Goal: Answer question/provide support

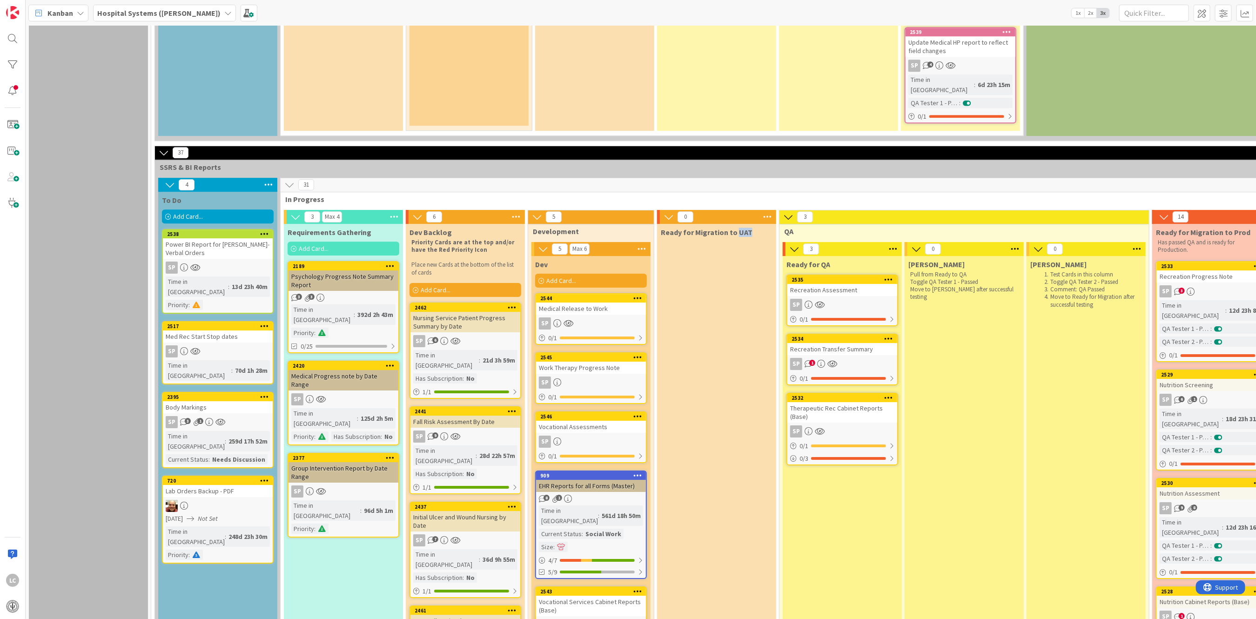
scroll to position [2110, 0]
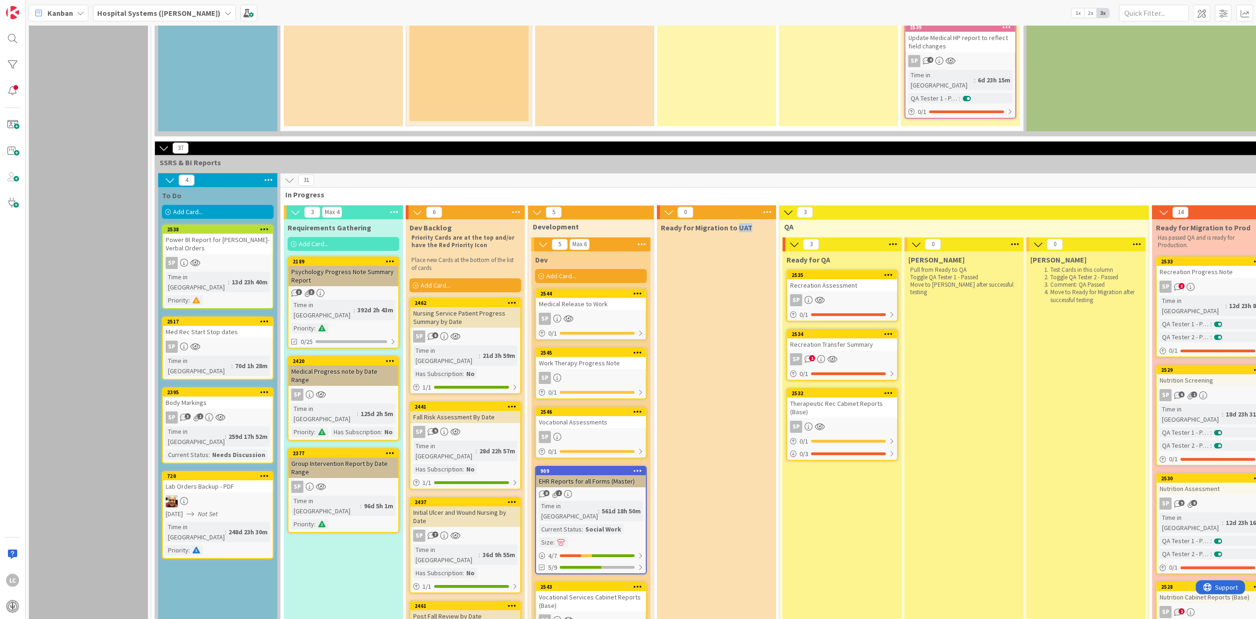
click at [832, 338] on div "Recreation Transfer Summary" at bounding box center [843, 344] width 110 height 12
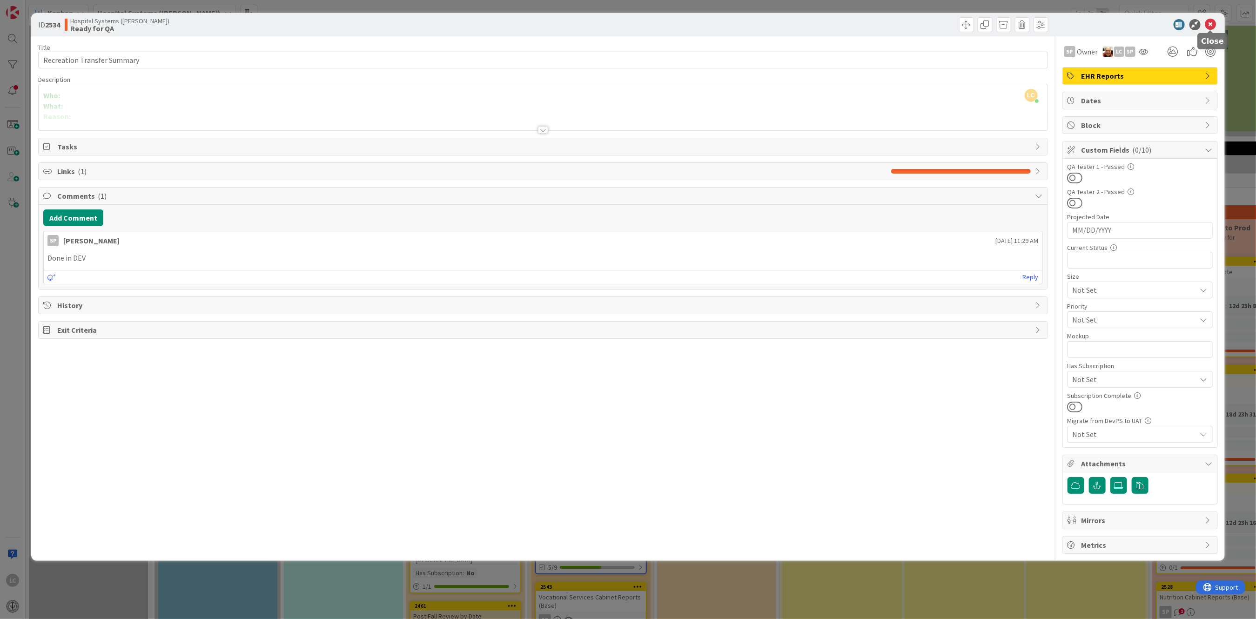
click at [1212, 22] on icon at bounding box center [1211, 24] width 11 height 11
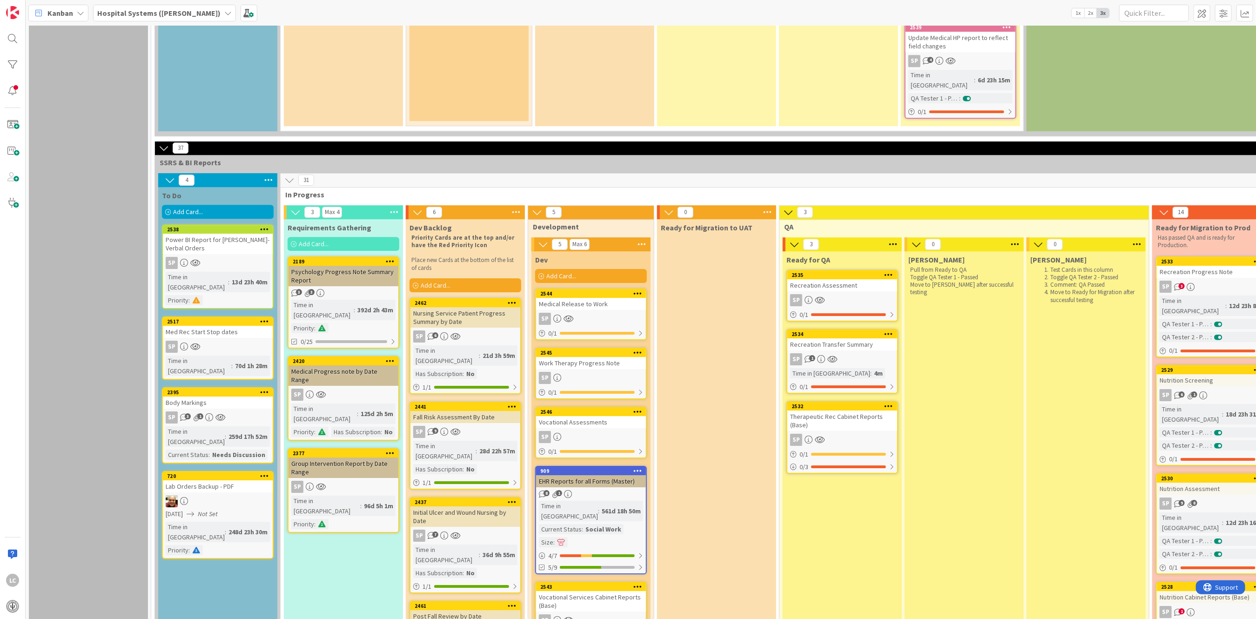
click at [848, 279] on div "Recreation Assessment" at bounding box center [843, 285] width 110 height 12
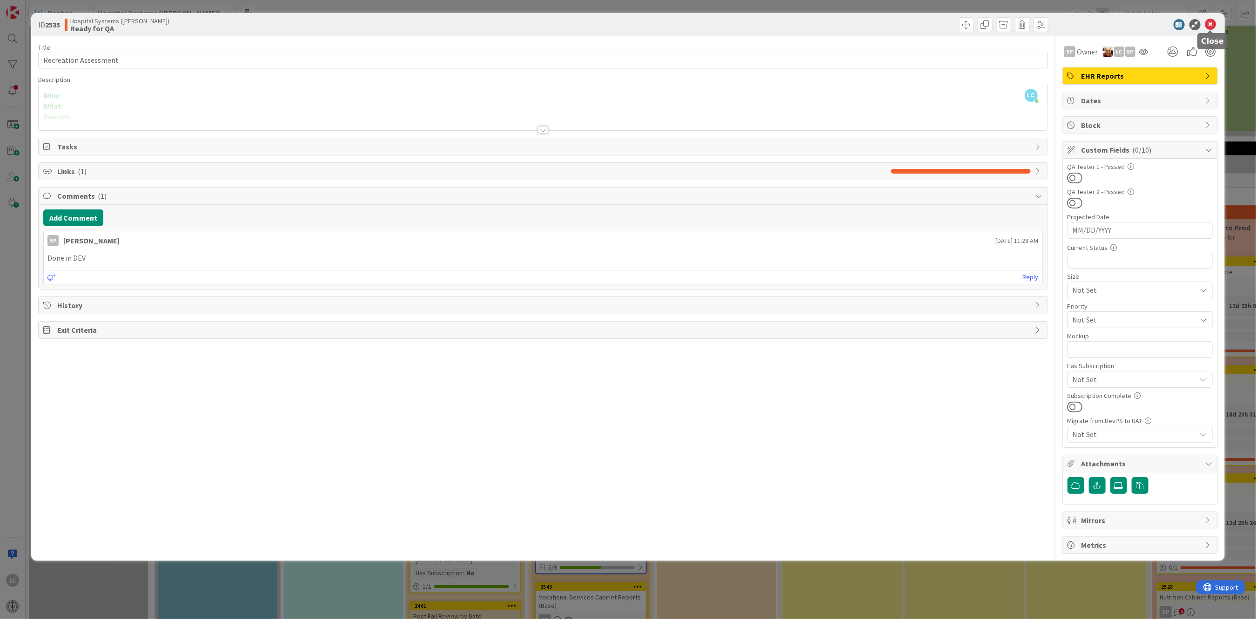
click at [1208, 22] on icon at bounding box center [1211, 24] width 11 height 11
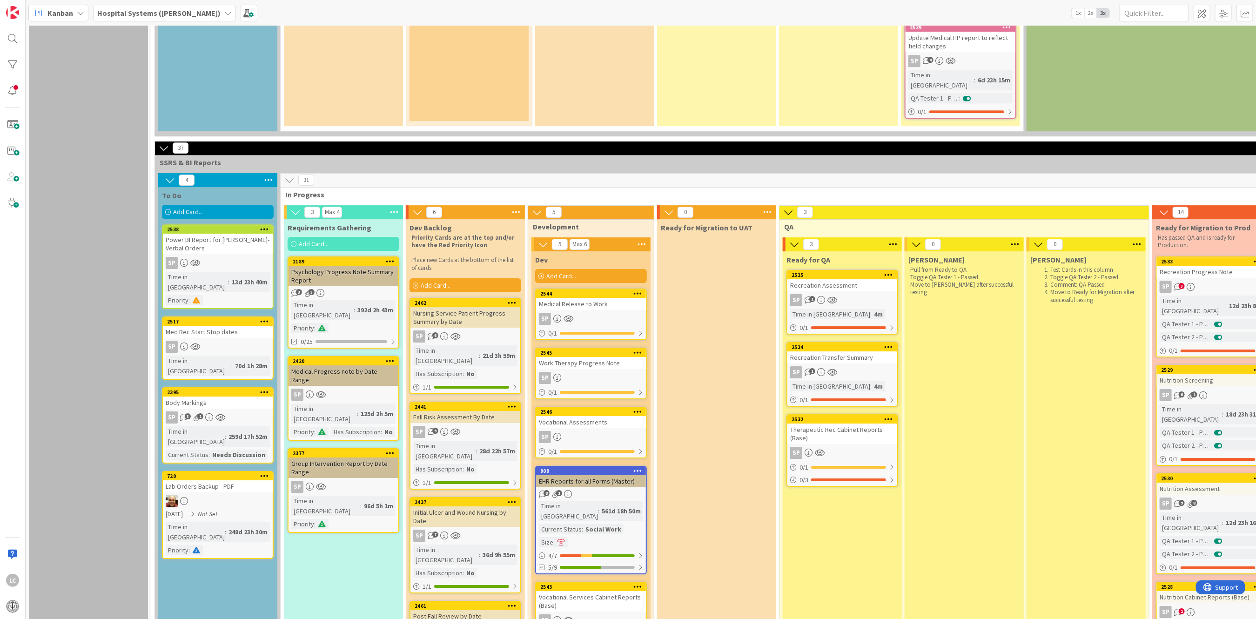
click at [851, 424] on div "Therapeutic Rec Cabinet Reports (Base)" at bounding box center [843, 434] width 110 height 20
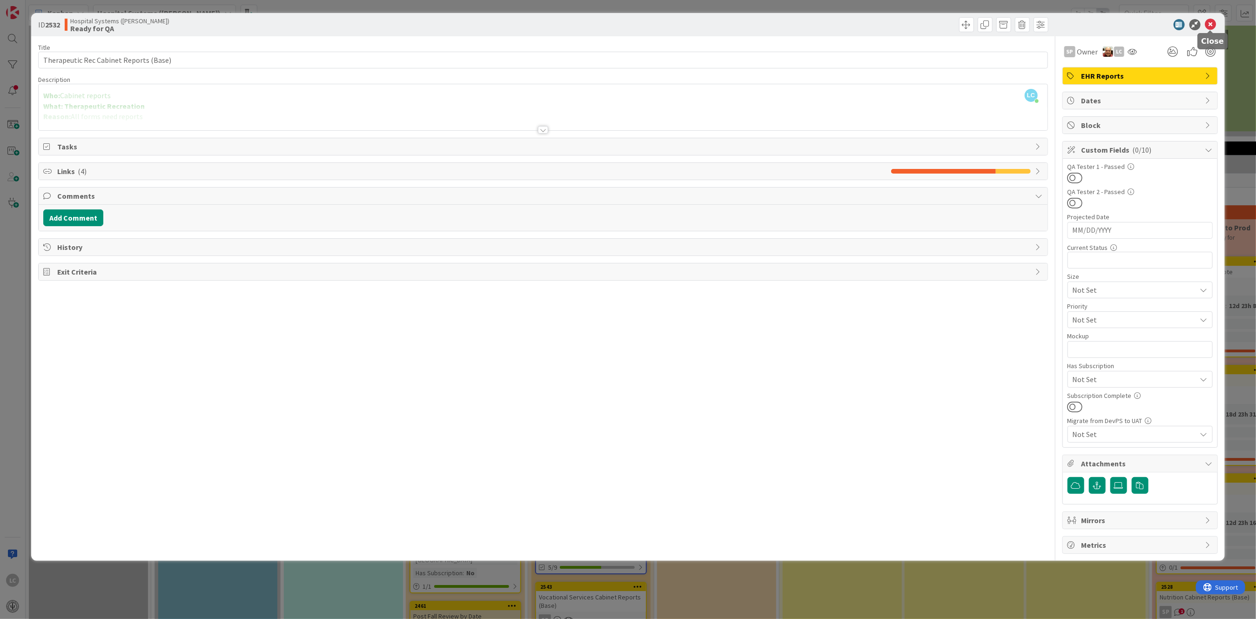
click at [1209, 21] on icon at bounding box center [1211, 24] width 11 height 11
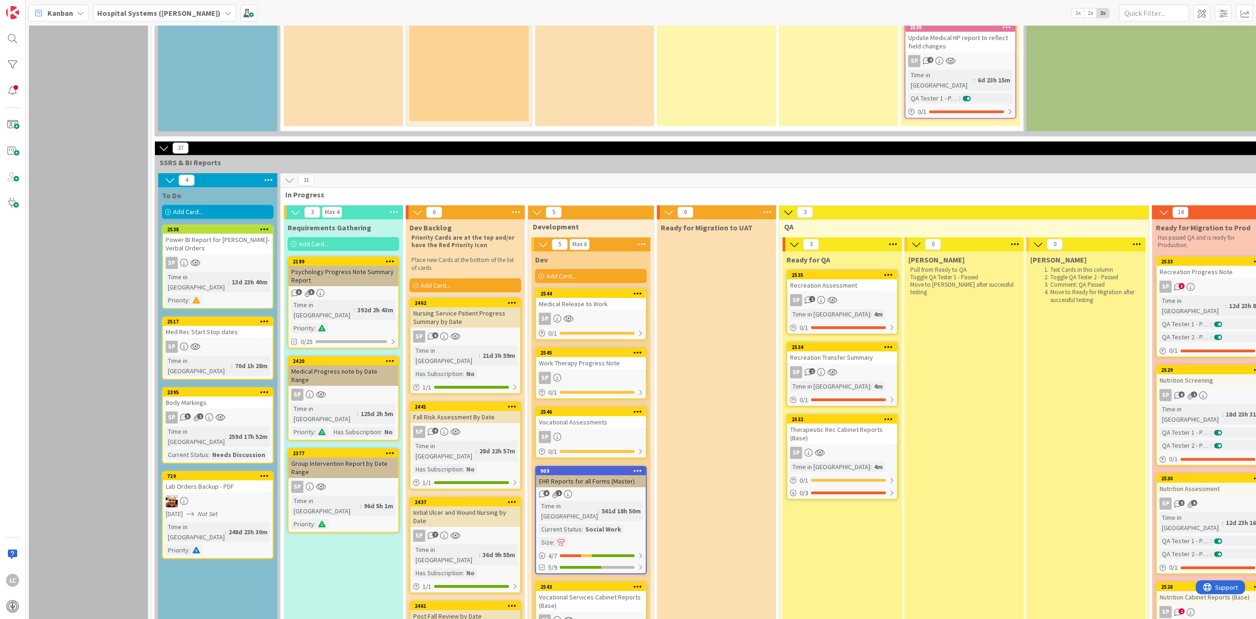
click at [852, 294] on div "SP 1" at bounding box center [843, 300] width 110 height 12
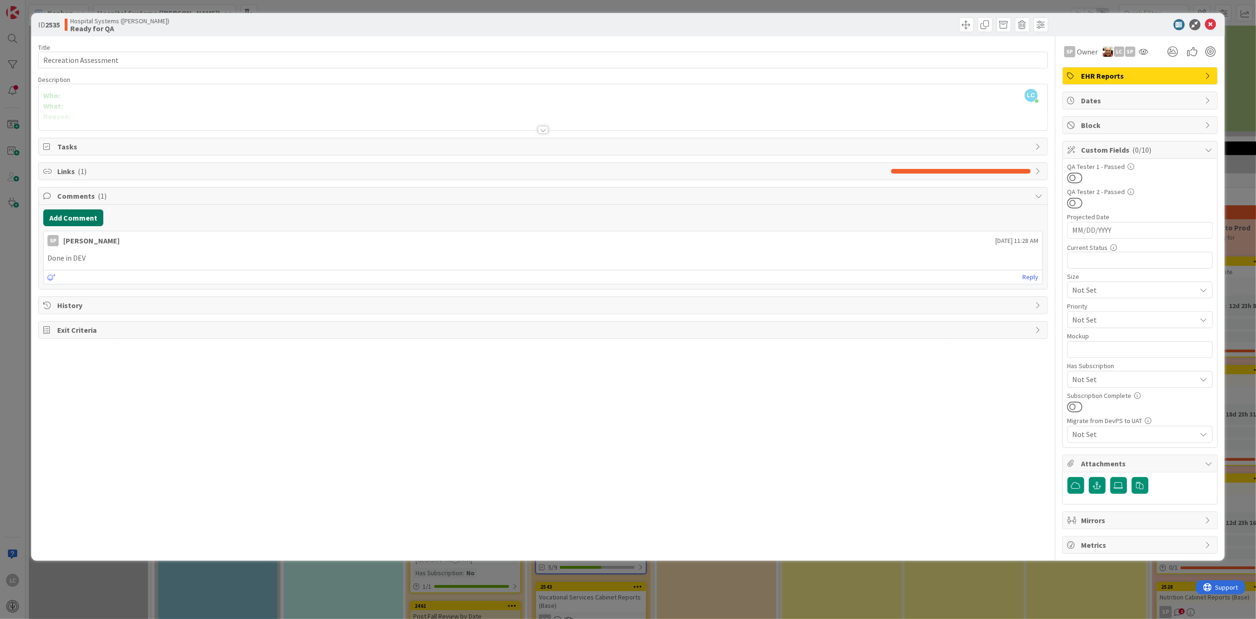
click at [79, 216] on button "Add Comment" at bounding box center [73, 217] width 60 height 17
click at [62, 250] on p at bounding box center [542, 248] width 991 height 11
click at [52, 287] on button "Add" at bounding box center [53, 287] width 20 height 11
click at [1214, 24] on icon at bounding box center [1211, 24] width 11 height 11
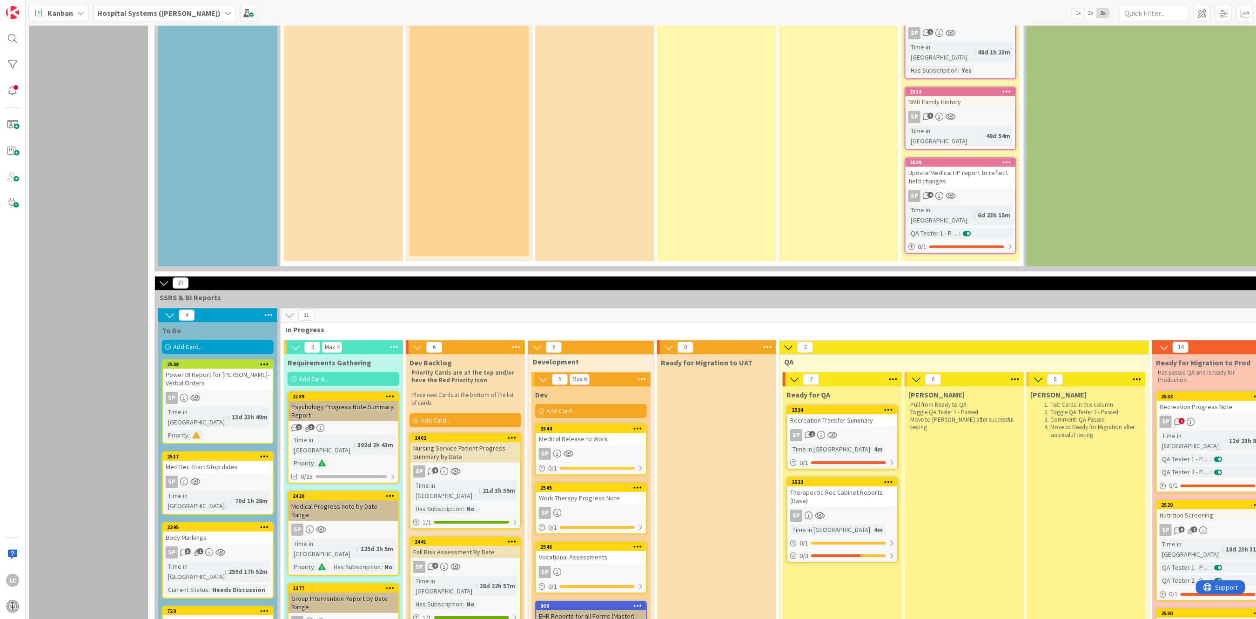
scroll to position [2223, 0]
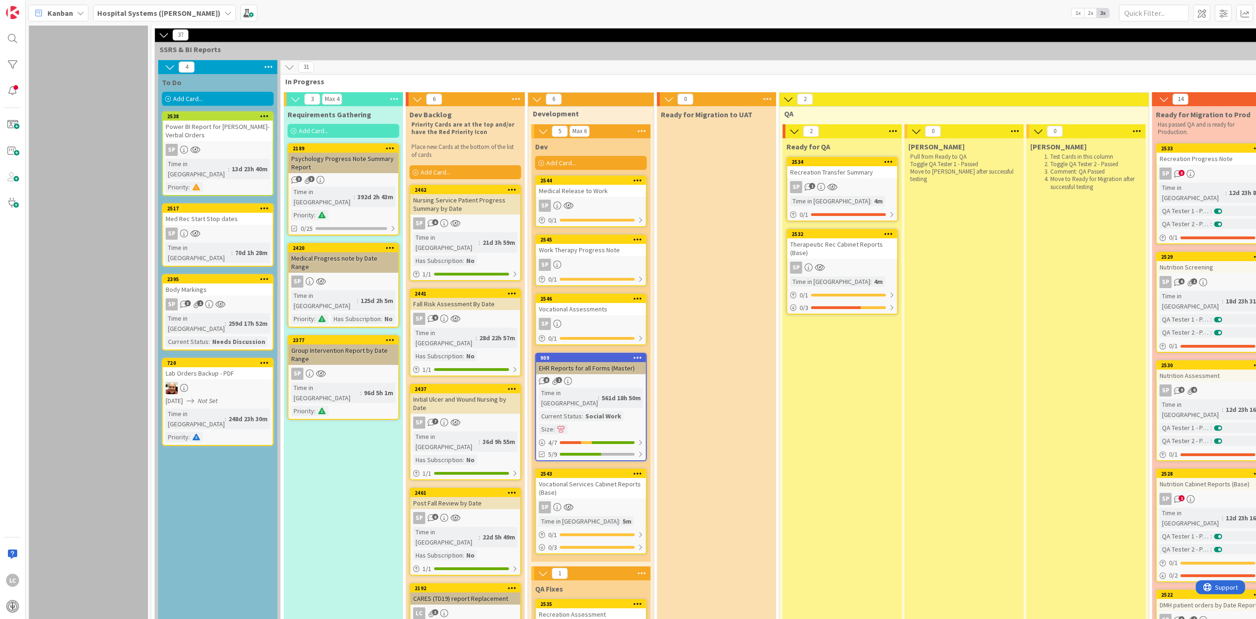
click at [614, 608] on div "Recreation Assessment" at bounding box center [591, 614] width 110 height 12
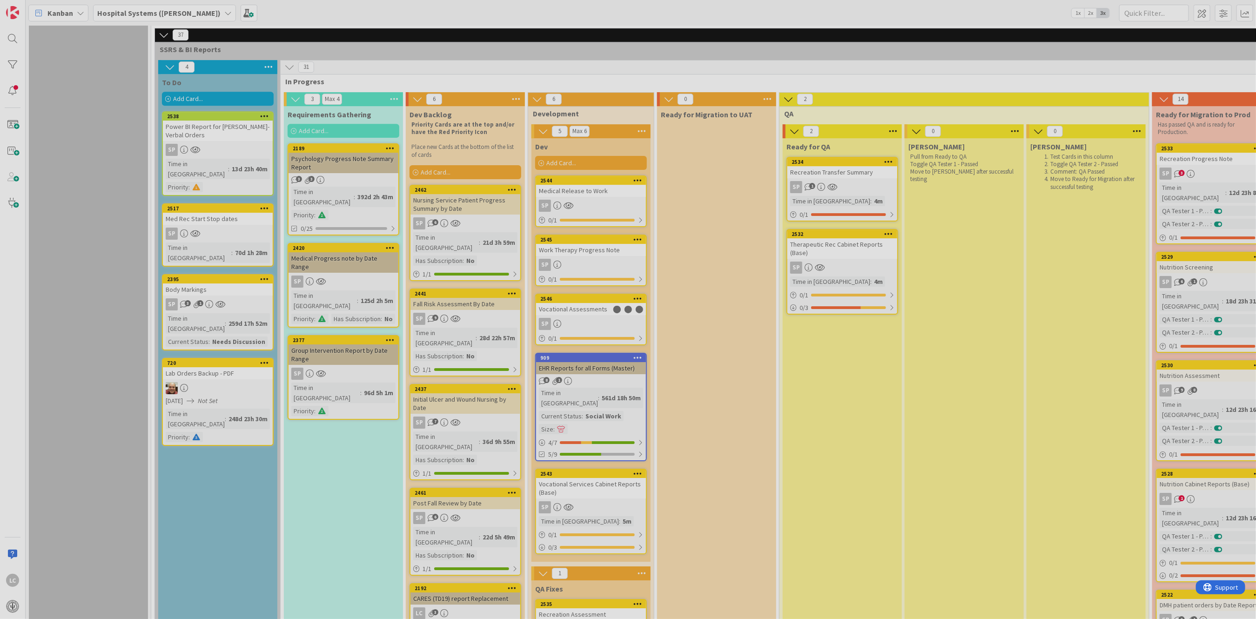
click at [614, 393] on div at bounding box center [628, 309] width 1256 height 619
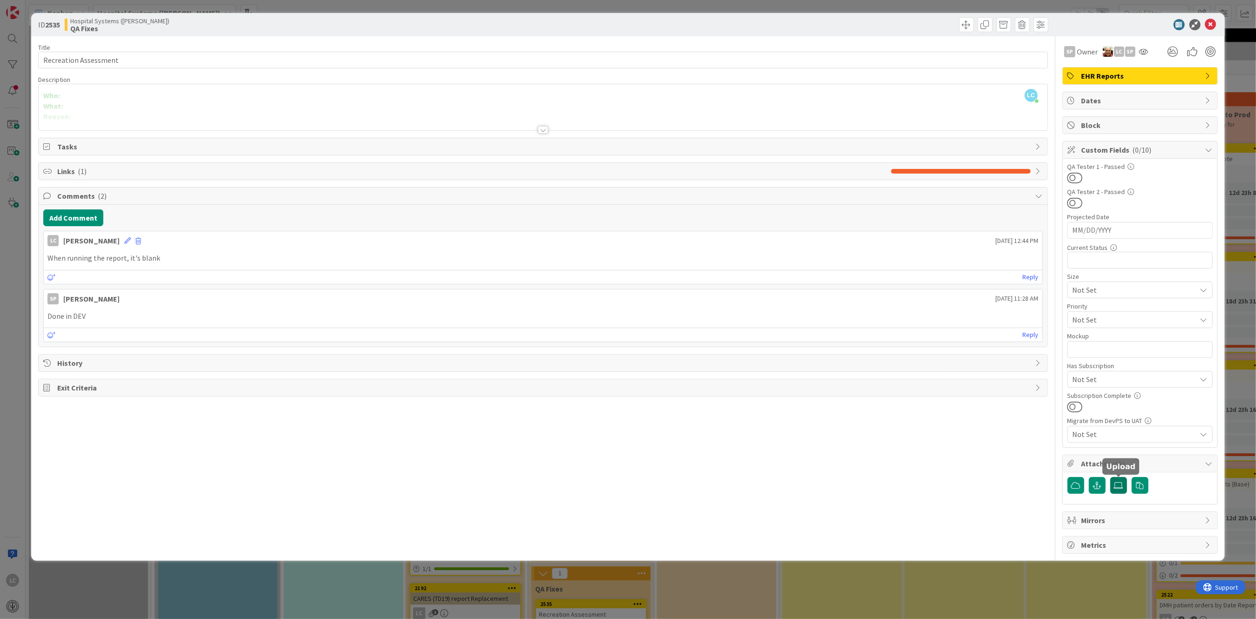
click at [1120, 485] on icon at bounding box center [1118, 485] width 9 height 7
click at [1111, 477] on input "file" at bounding box center [1111, 477] width 0 height 0
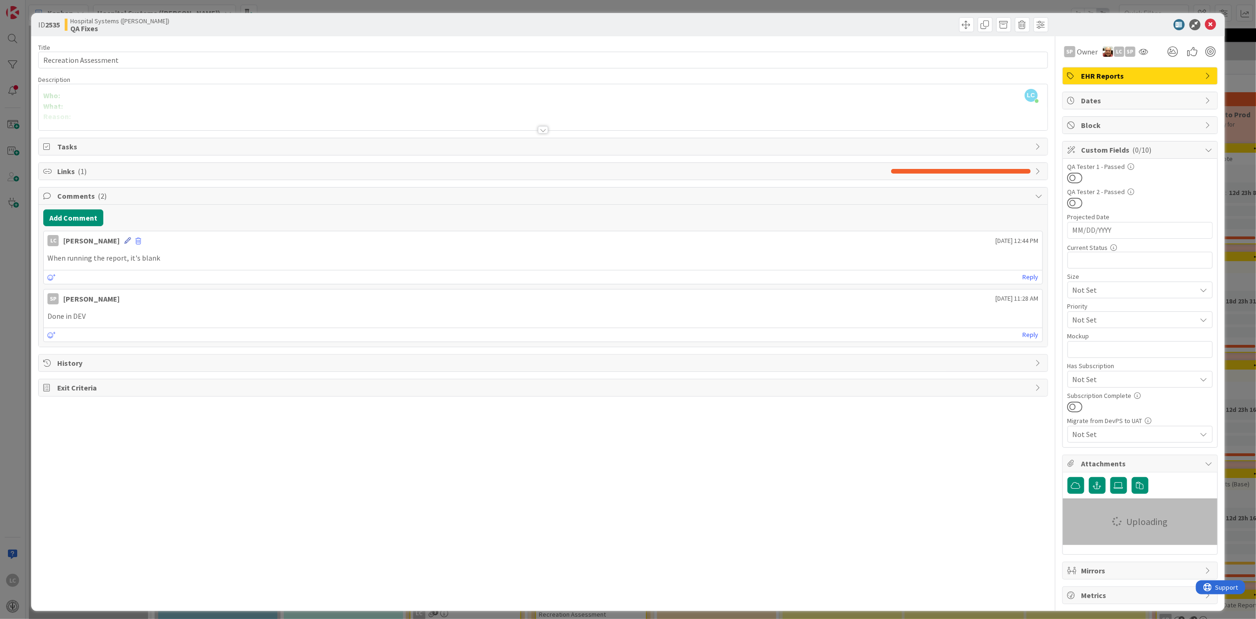
click at [131, 240] on icon at bounding box center [127, 240] width 7 height 7
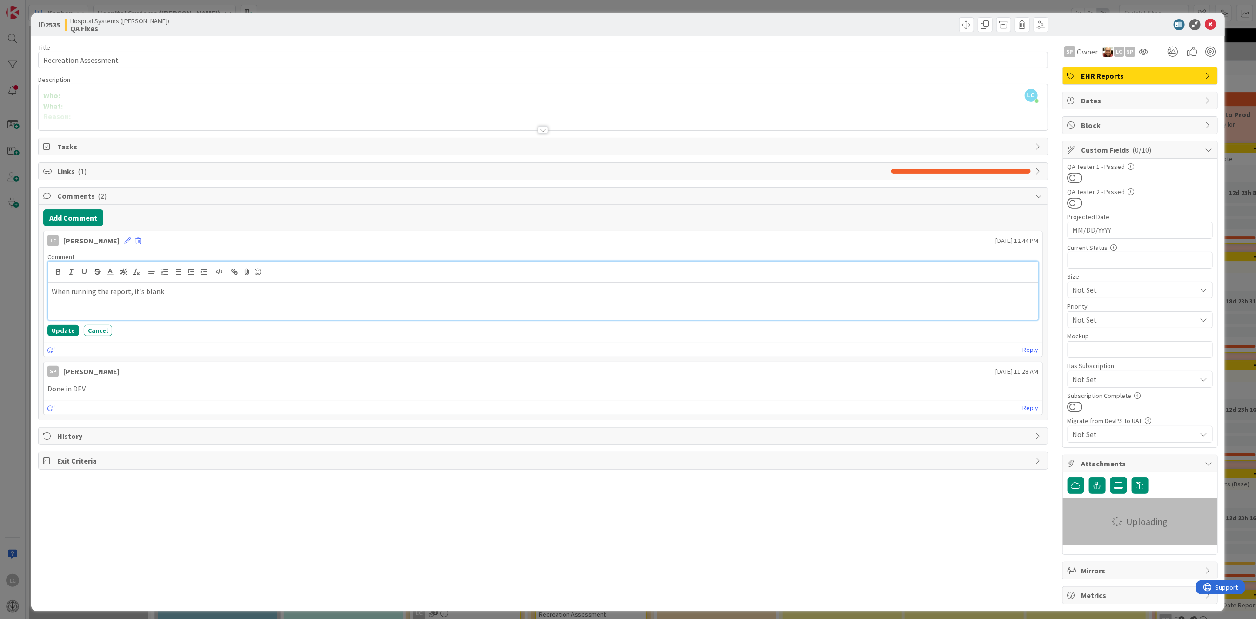
click at [165, 292] on p "When running the report, it's blank" at bounding box center [543, 291] width 983 height 11
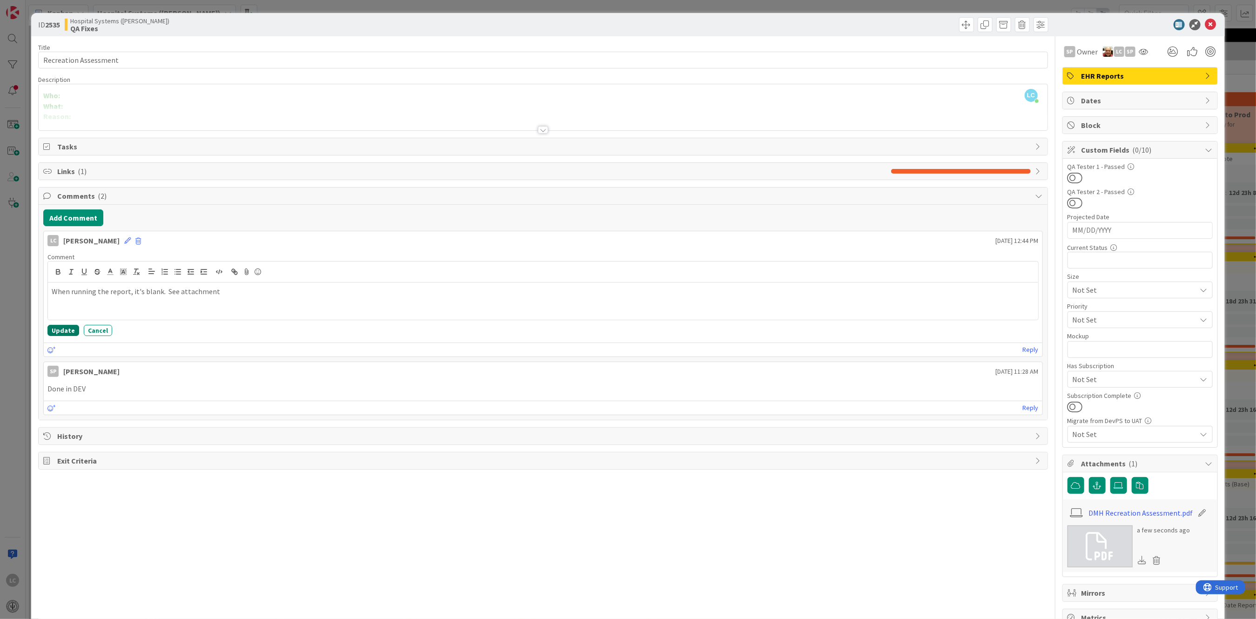
click at [57, 331] on button "Update" at bounding box center [63, 330] width 32 height 11
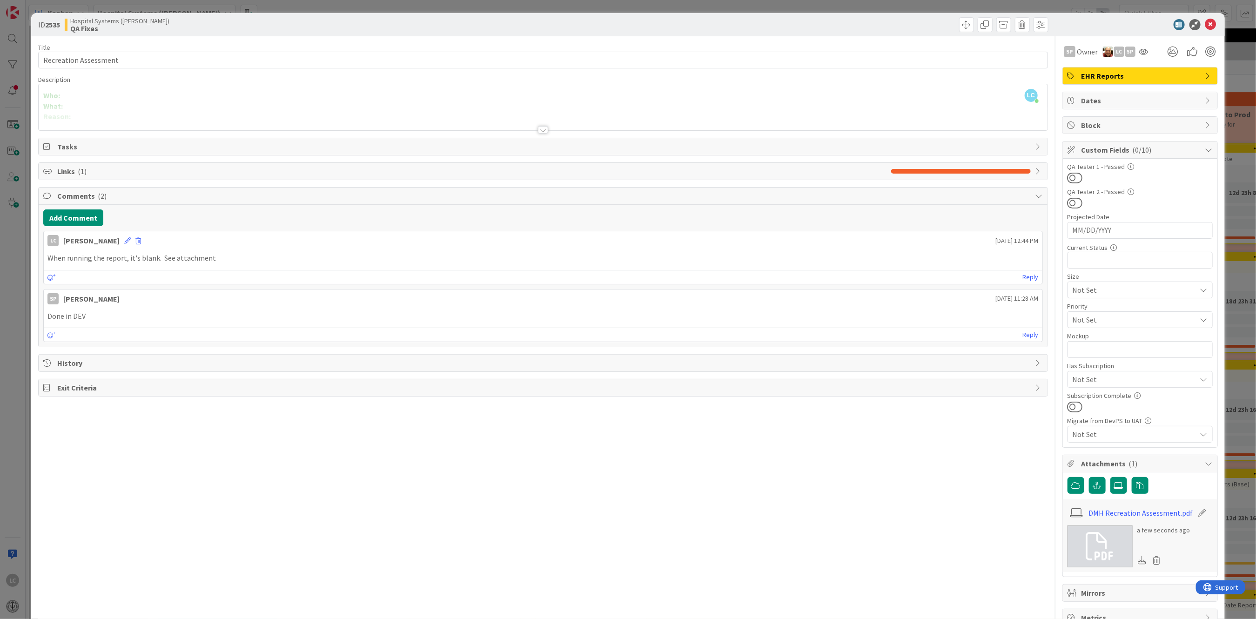
click at [106, 259] on p "When running the report, it's blank. See attachment" at bounding box center [542, 258] width 991 height 11
click at [131, 240] on icon at bounding box center [127, 240] width 7 height 7
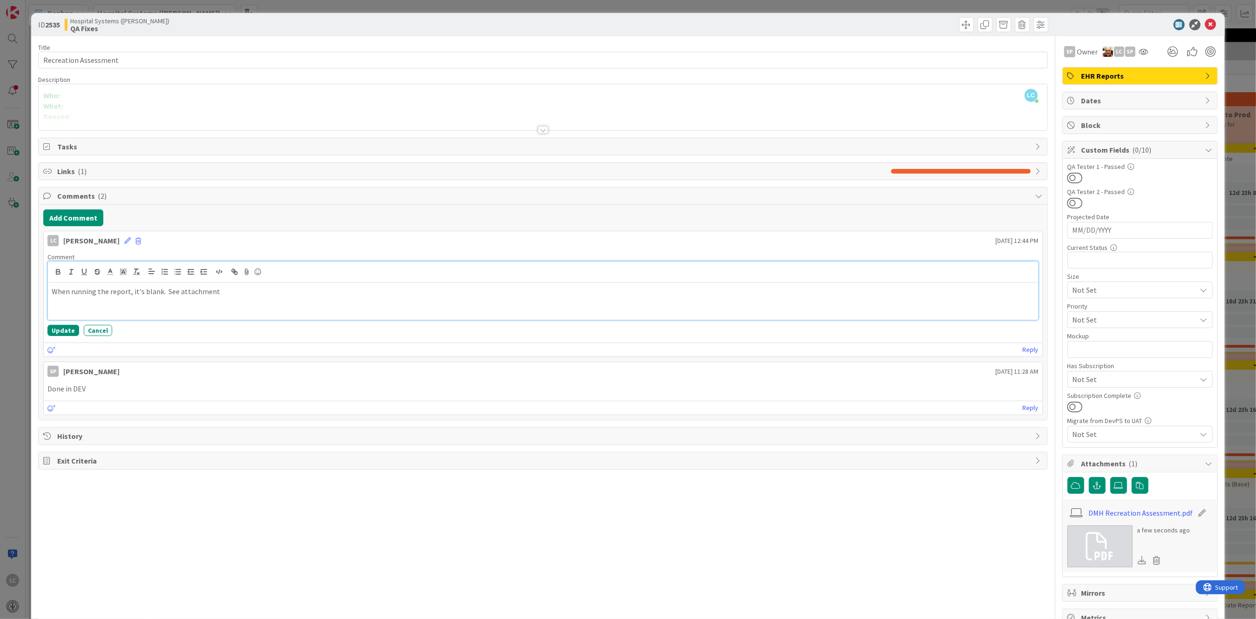
click at [108, 292] on p "When running the report, it's blank. See attachment" at bounding box center [543, 291] width 983 height 11
click at [235, 292] on p "When running the admission assessment report, it's blank. See attachment" at bounding box center [543, 291] width 983 height 11
drag, startPoint x: 188, startPoint y: 311, endPoint x: 264, endPoint y: 311, distance: 75.9
click at [264, 311] on p "Annual assessment- increase the field in the See attachment" at bounding box center [543, 312] width 983 height 11
drag, startPoint x: 314, startPoint y: 312, endPoint x: 326, endPoint y: 313, distance: 12.6
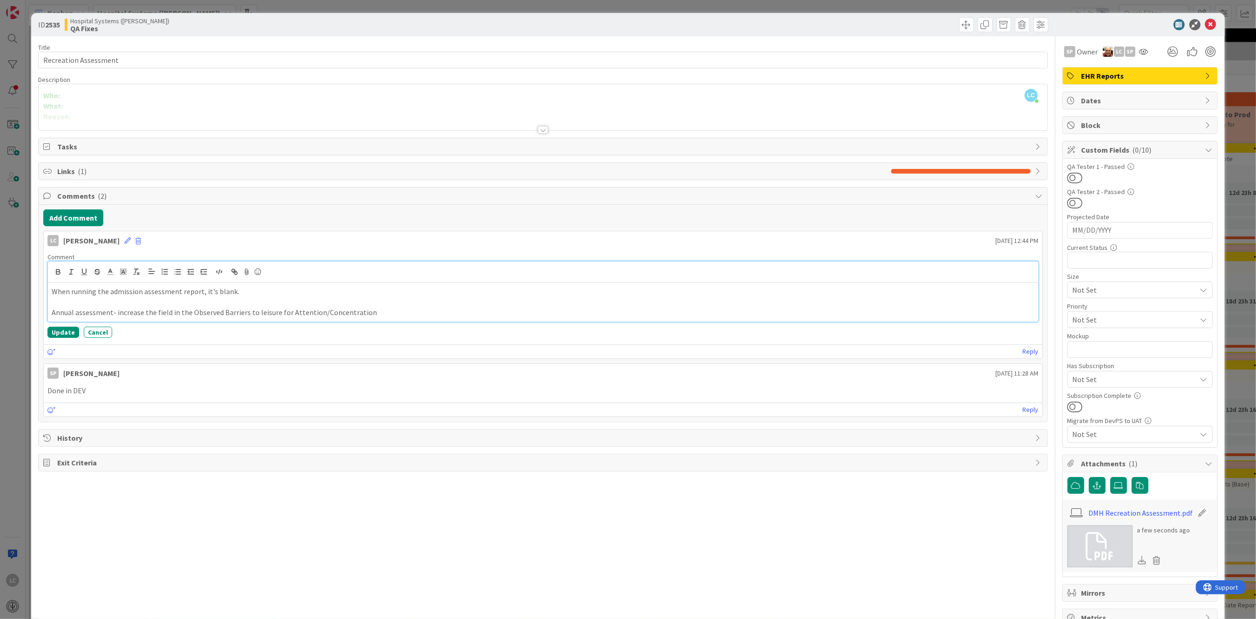
click at [154, 311] on p "Annual assessment- increase the field in the Observed Barriers to leisure for A…" at bounding box center [543, 312] width 983 height 11
drag, startPoint x: 317, startPoint y: 314, endPoint x: 385, endPoint y: 316, distance: 68.0
click at [385, 316] on p "Annual assessment- increase the character field in the Observed Barriers to lei…" at bounding box center [543, 312] width 983 height 11
click at [450, 304] on p at bounding box center [543, 302] width 983 height 11
click at [74, 315] on p "Annual assessment- increase the character field in the Observed Barriers to lei…" at bounding box center [543, 312] width 983 height 11
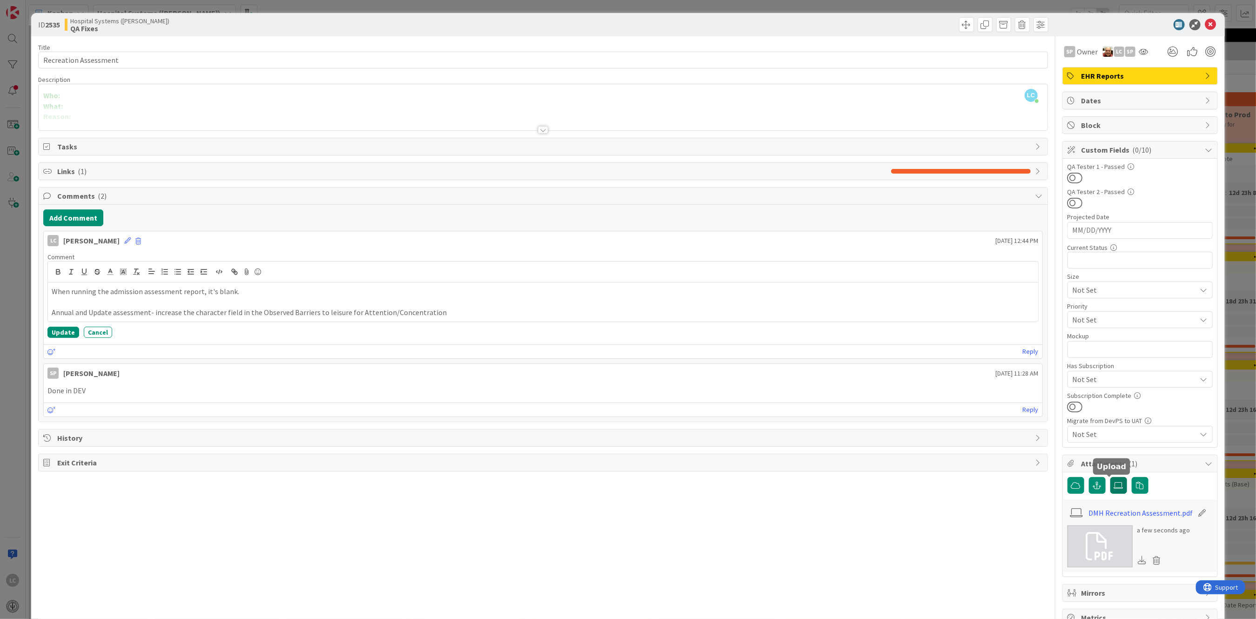
click at [1114, 485] on icon at bounding box center [1118, 485] width 9 height 7
click at [1111, 477] on input "file" at bounding box center [1111, 477] width 0 height 0
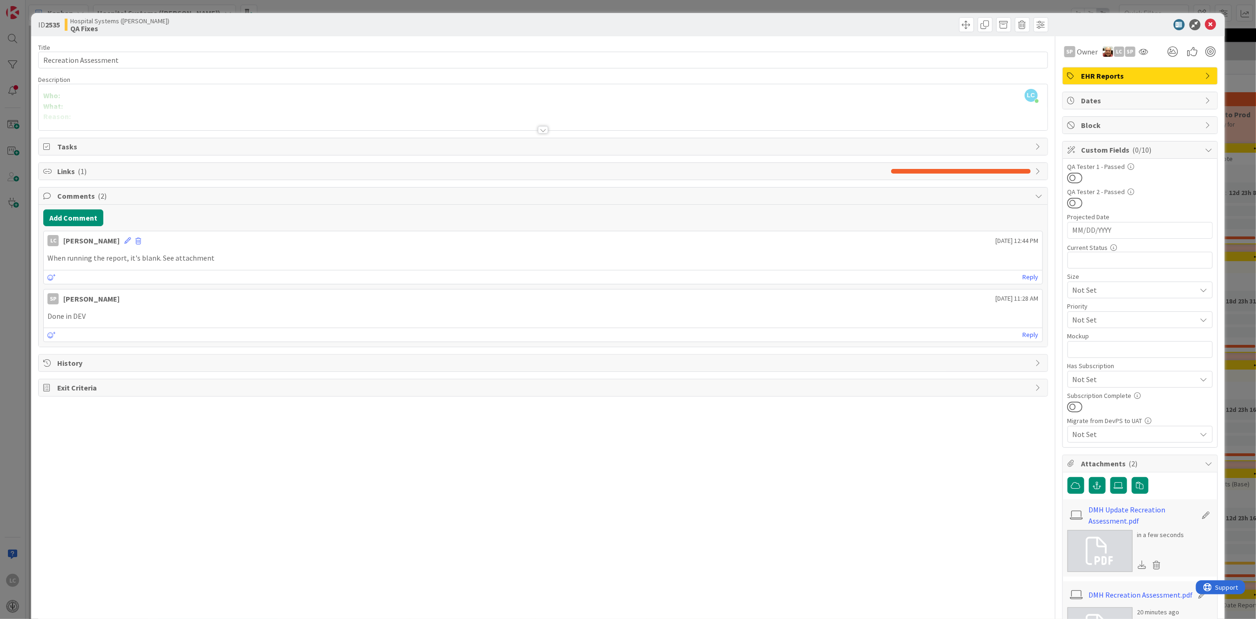
click at [211, 258] on p "When running the report, it's blank. See attachment" at bounding box center [542, 258] width 991 height 11
click at [73, 221] on button "Add Comment" at bounding box center [73, 217] width 60 height 17
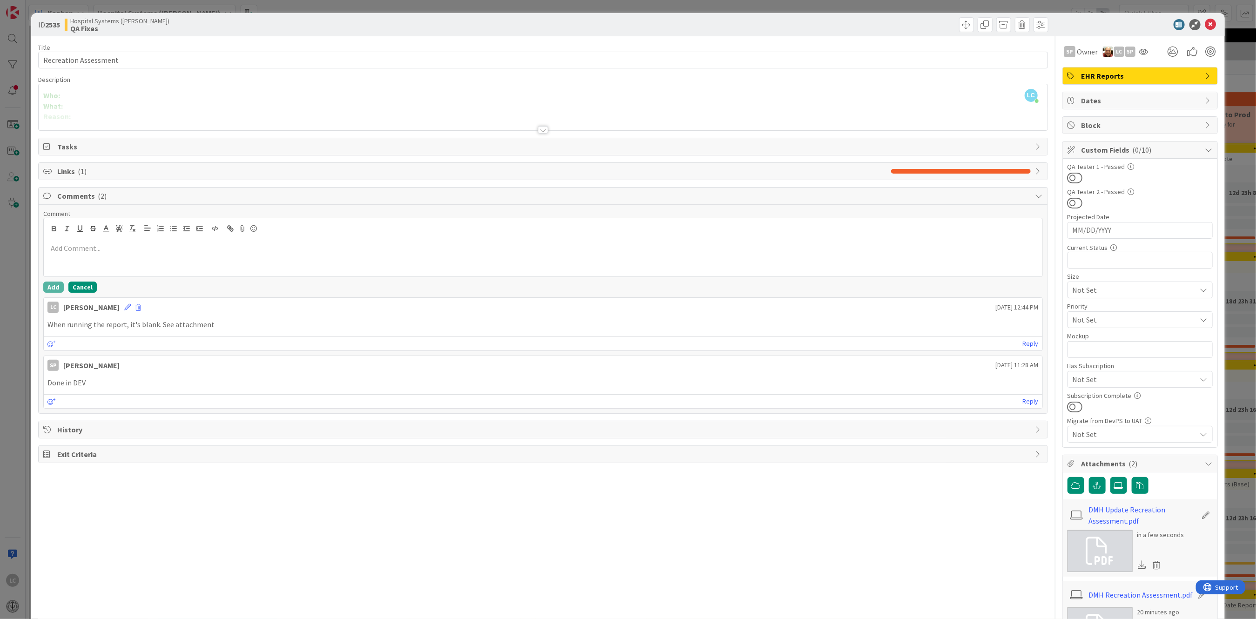
click at [79, 287] on button "Cancel" at bounding box center [82, 287] width 28 height 11
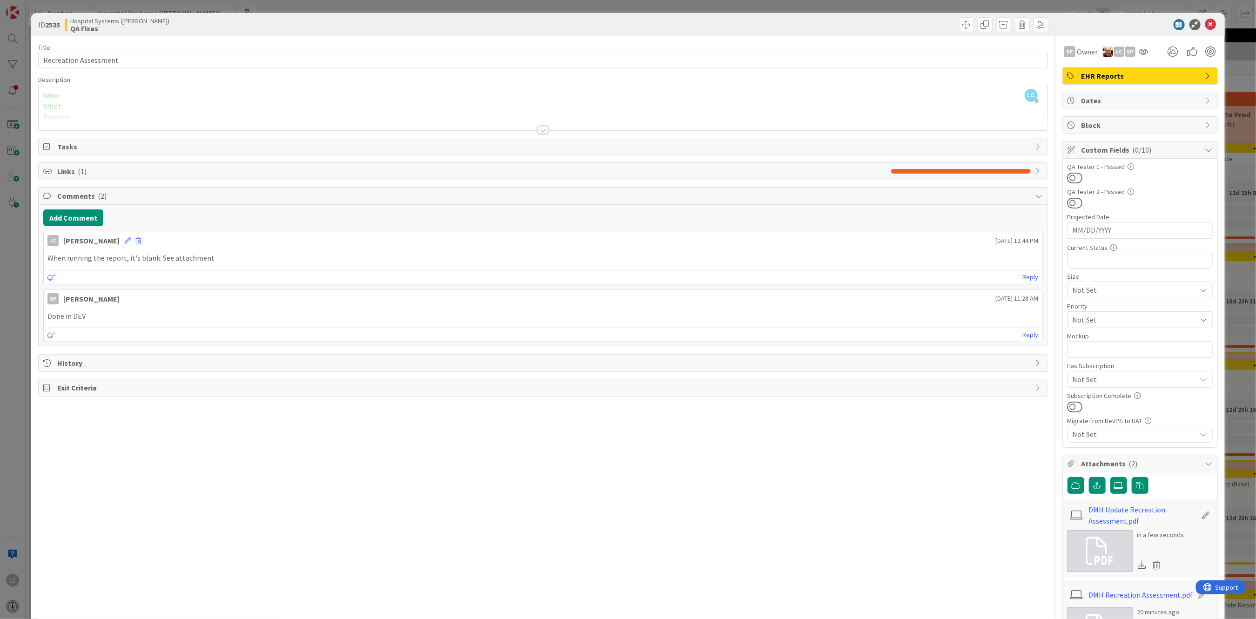
click at [89, 260] on p "When running the report, it's blank. See attachment" at bounding box center [542, 258] width 991 height 11
click at [126, 256] on p "When running the report, it's blank. See attachment" at bounding box center [542, 258] width 991 height 11
drag, startPoint x: 47, startPoint y: 259, endPoint x: 107, endPoint y: 259, distance: 59.1
click at [107, 259] on p "When running the report, it's blank. See attachment" at bounding box center [542, 258] width 991 height 11
drag, startPoint x: 107, startPoint y: 259, endPoint x: 243, endPoint y: 237, distance: 138.1
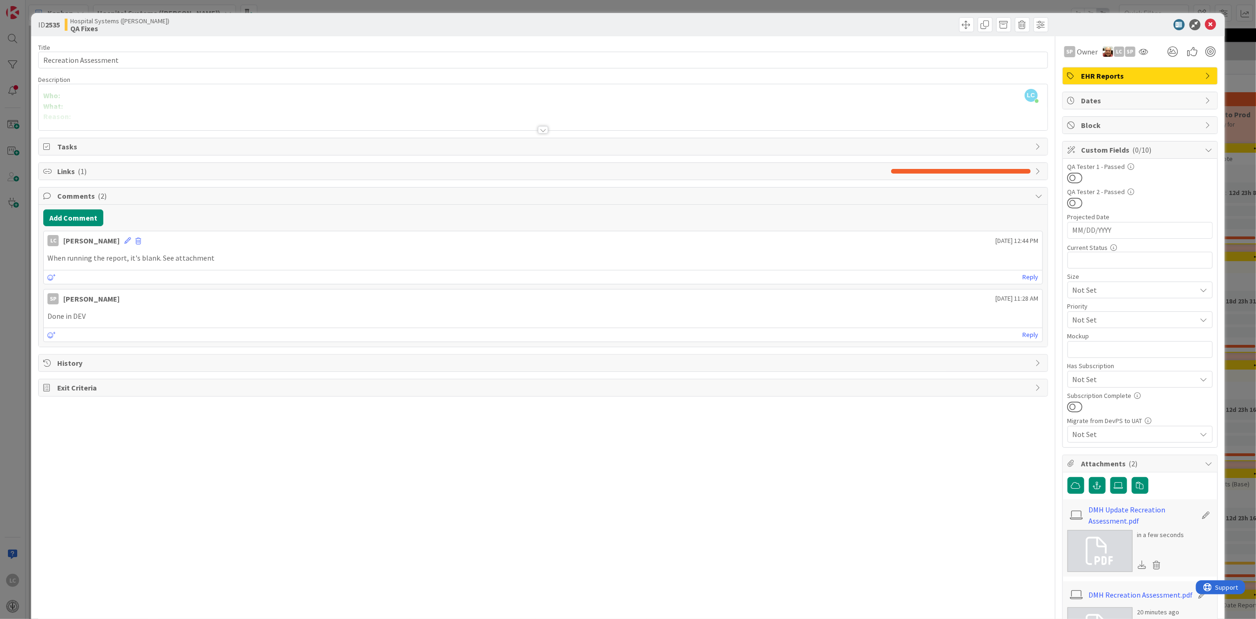
click at [243, 237] on div "LC [PERSON_NAME] [DATE] 12:44 PM" at bounding box center [543, 238] width 999 height 15
click at [131, 240] on icon at bounding box center [127, 240] width 7 height 7
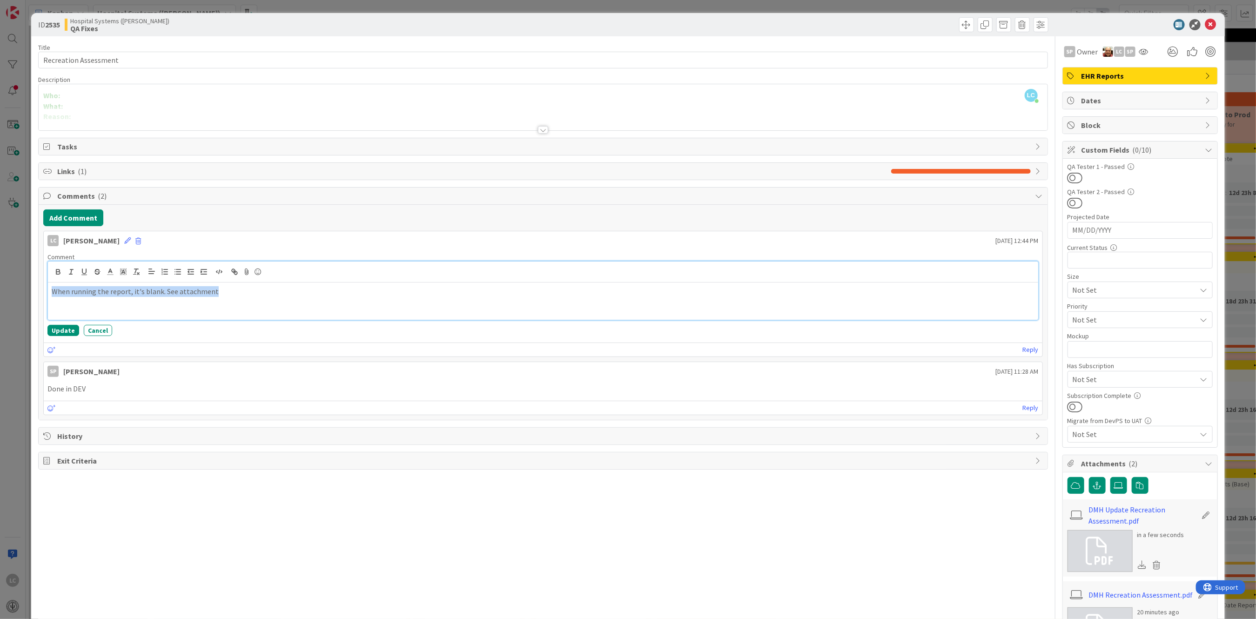
drag, startPoint x: 50, startPoint y: 290, endPoint x: 235, endPoint y: 287, distance: 185.3
click at [235, 287] on div "When running the report, it's blank. See attachment" at bounding box center [543, 301] width 990 height 37
click at [69, 294] on p "The" at bounding box center [543, 291] width 983 height 11
click at [131, 287] on p "The admission report" at bounding box center [543, 291] width 983 height 11
click at [137, 292] on p "The admission assessment fir 101307" at bounding box center [543, 291] width 983 height 11
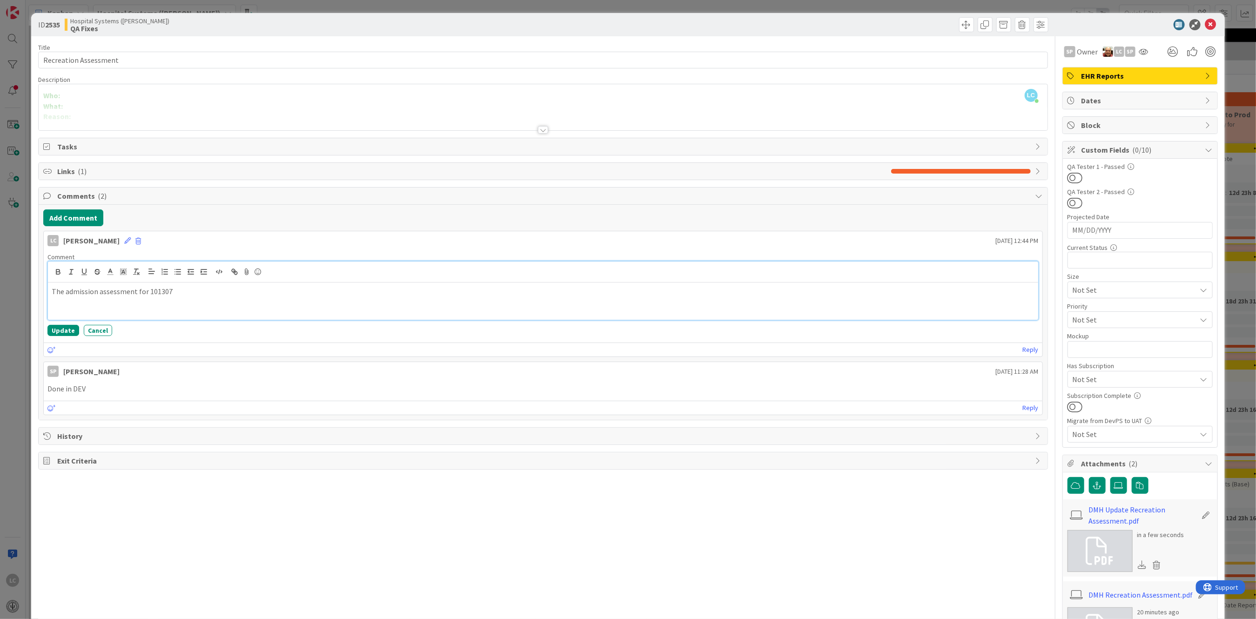
click at [169, 287] on p "The admission assessment for 101307" at bounding box center [543, 291] width 983 height 11
click at [124, 301] on div "The admission assessment for 101307 does not generate. It's blank but when I ru…" at bounding box center [543, 301] width 990 height 37
click at [333, 290] on p "The admission assessment for 101307 does not generate. It's blank but when I ru…" at bounding box center [543, 291] width 983 height 11
click at [273, 292] on p "The admission assessment for 101307 does not generate. It's blank but when I ru…" at bounding box center [543, 291] width 983 height 11
click at [327, 289] on p "The admission assessment for 101307 does not generate. It's blank but it runs f…" at bounding box center [543, 291] width 983 height 11
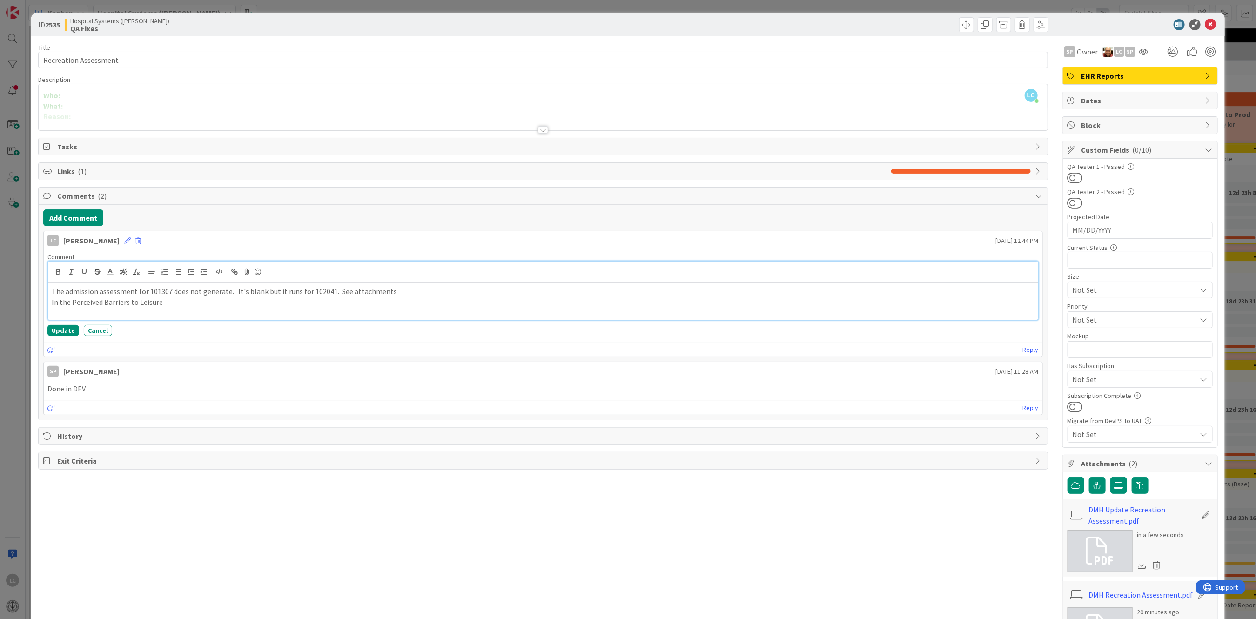
click at [166, 302] on p "In the Perceived Barriers to Leisure" at bounding box center [543, 302] width 983 height 11
click at [53, 330] on button "Update" at bounding box center [63, 330] width 32 height 11
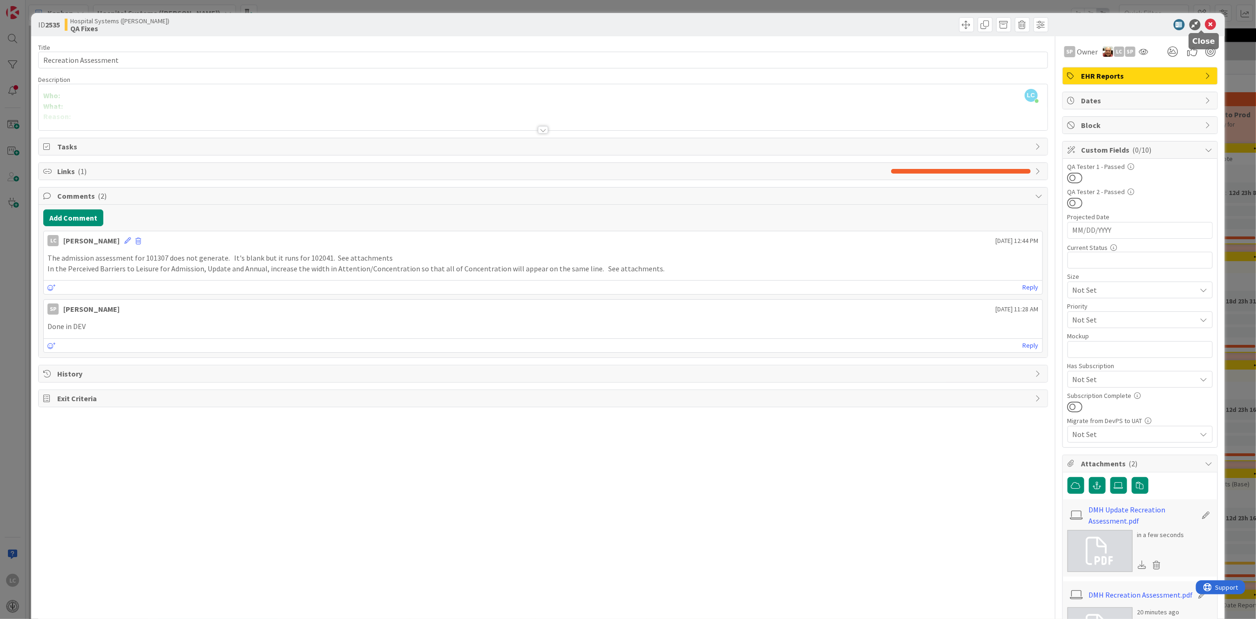
click at [1206, 20] on icon at bounding box center [1211, 24] width 11 height 11
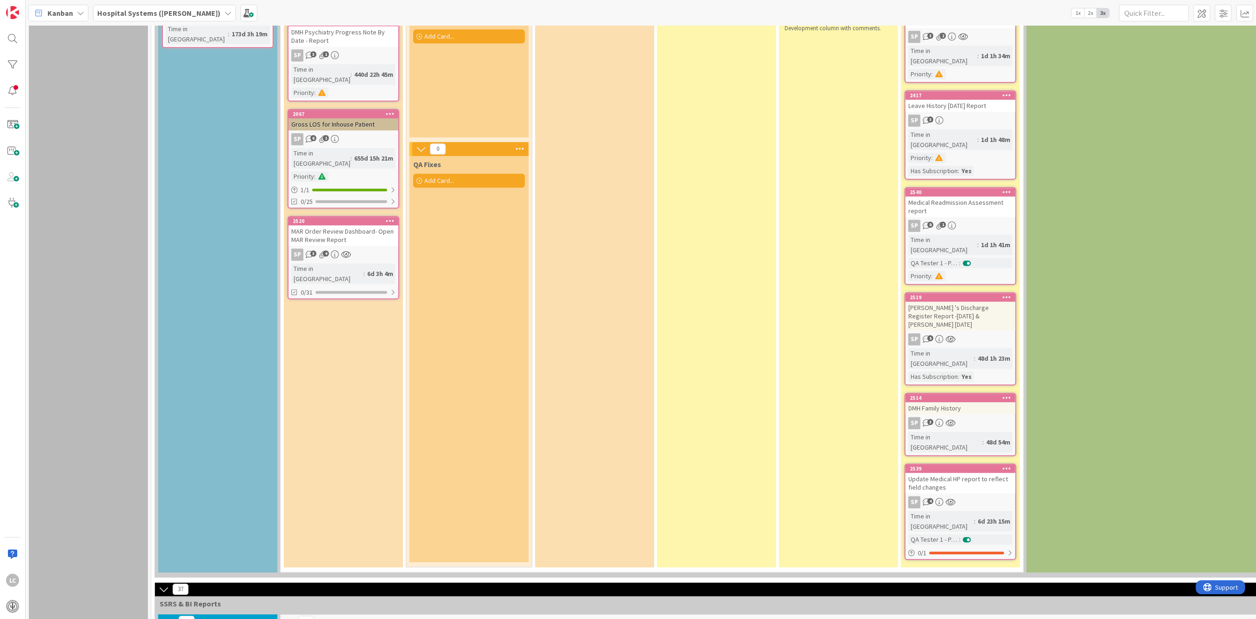
scroll to position [1917, 0]
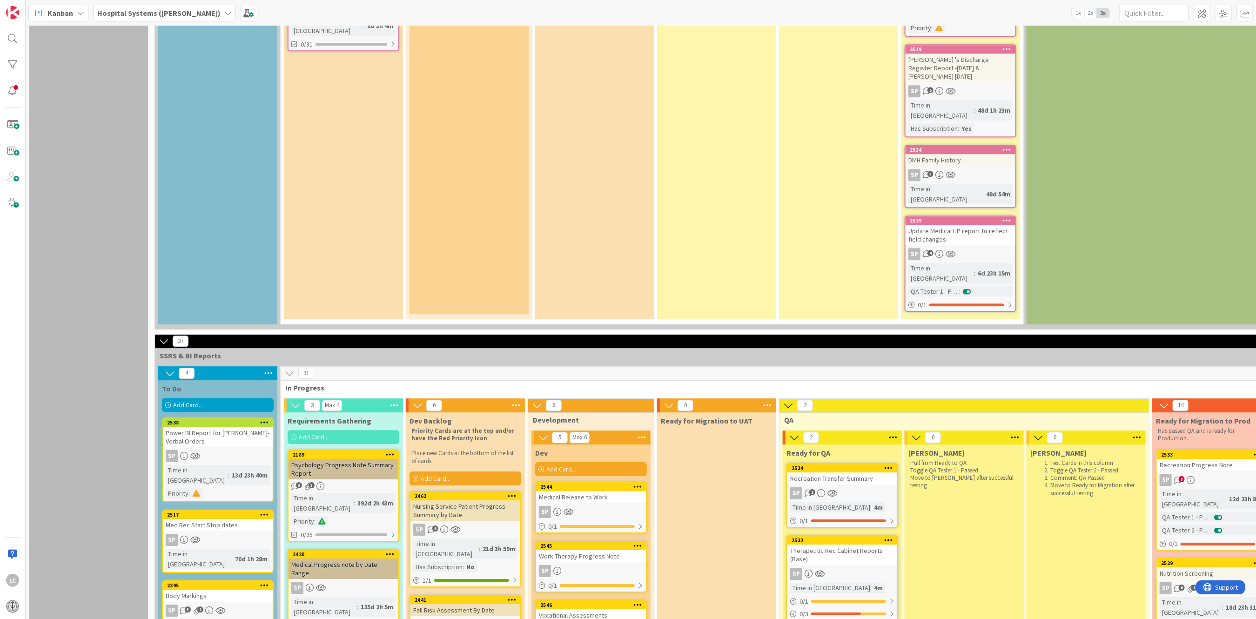
click at [830, 487] on div "SP 1" at bounding box center [843, 493] width 110 height 12
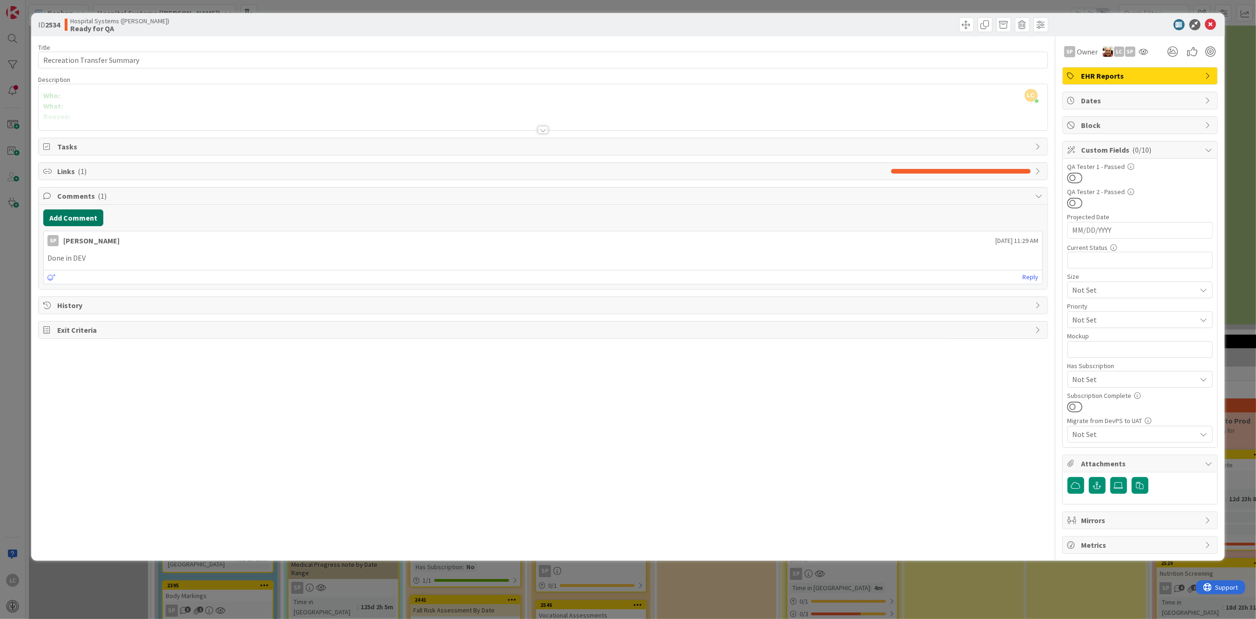
click at [75, 216] on button "Add Comment" at bounding box center [73, 217] width 60 height 17
click at [50, 287] on button "Add" at bounding box center [53, 287] width 20 height 11
click at [1073, 180] on button at bounding box center [1075, 178] width 15 height 12
click at [1210, 22] on icon at bounding box center [1211, 24] width 11 height 11
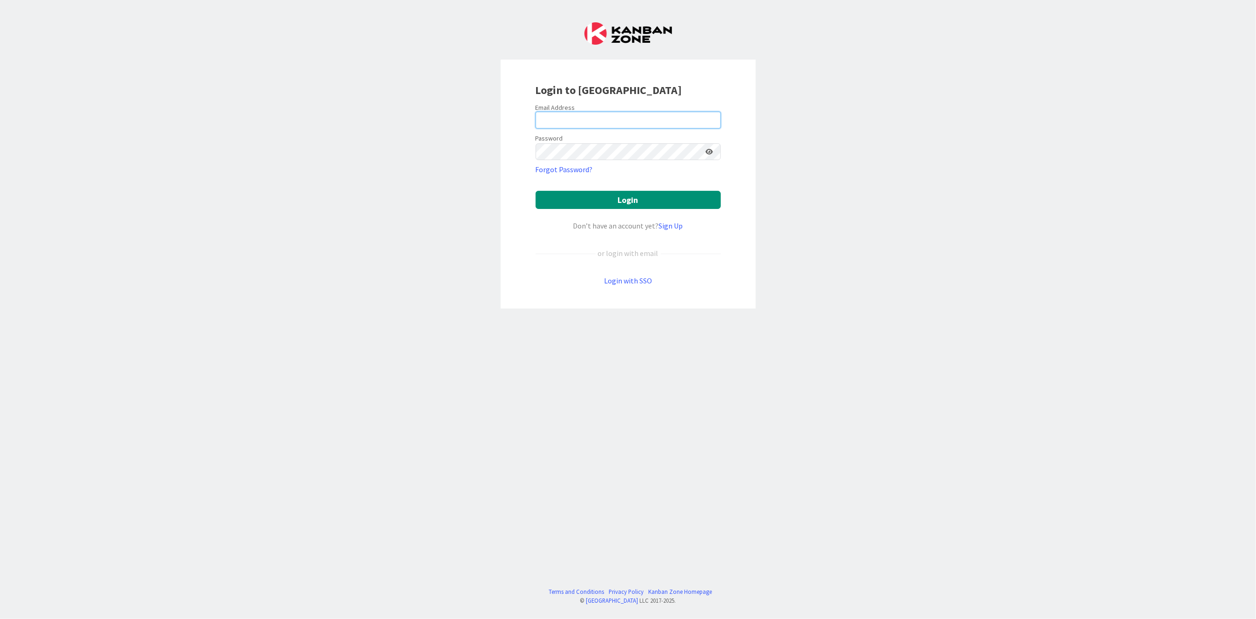
type input "[PERSON_NAME][EMAIL_ADDRESS][PERSON_NAME][DOMAIN_NAME][US_STATE]"
